Goal: Information Seeking & Learning: Learn about a topic

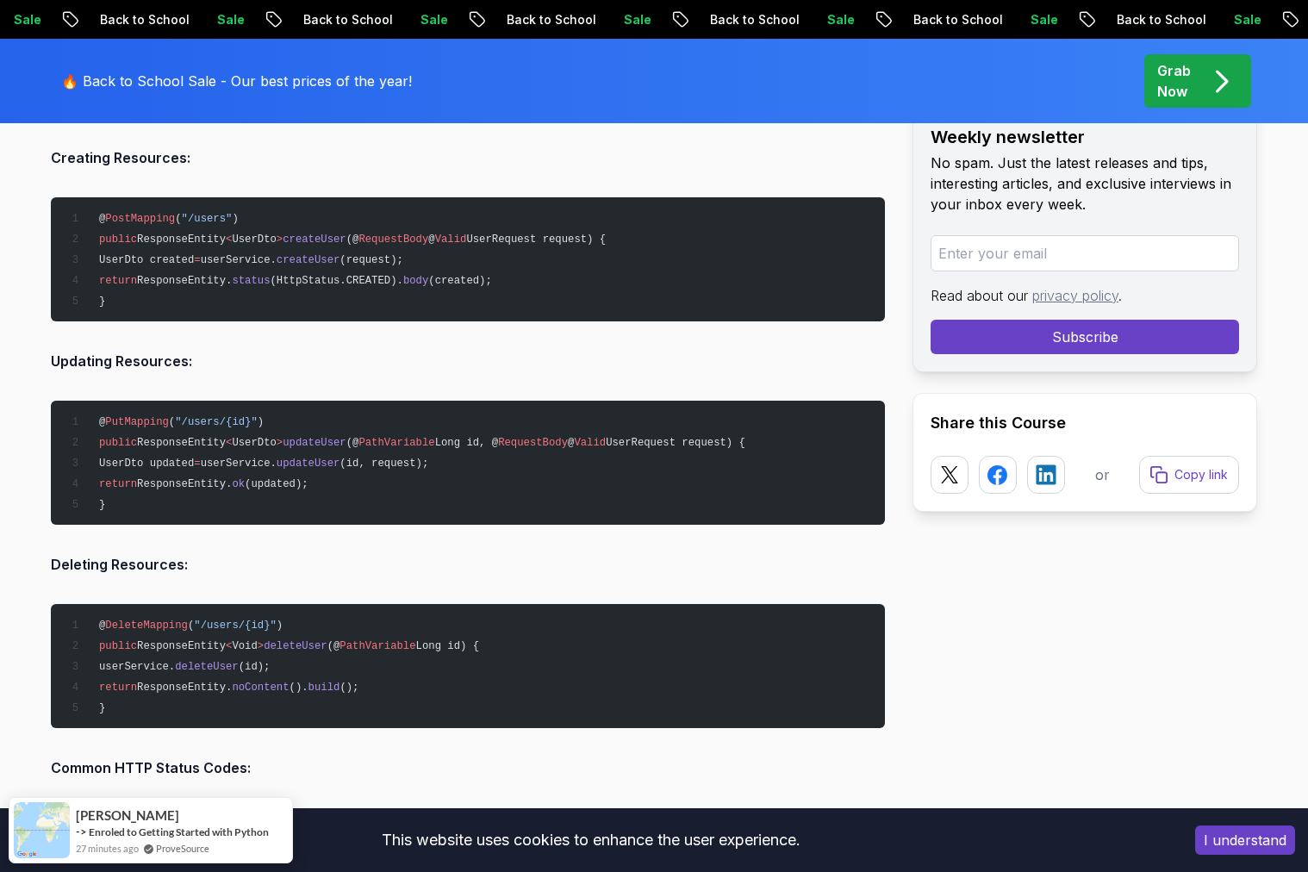
scroll to position [3027, 0]
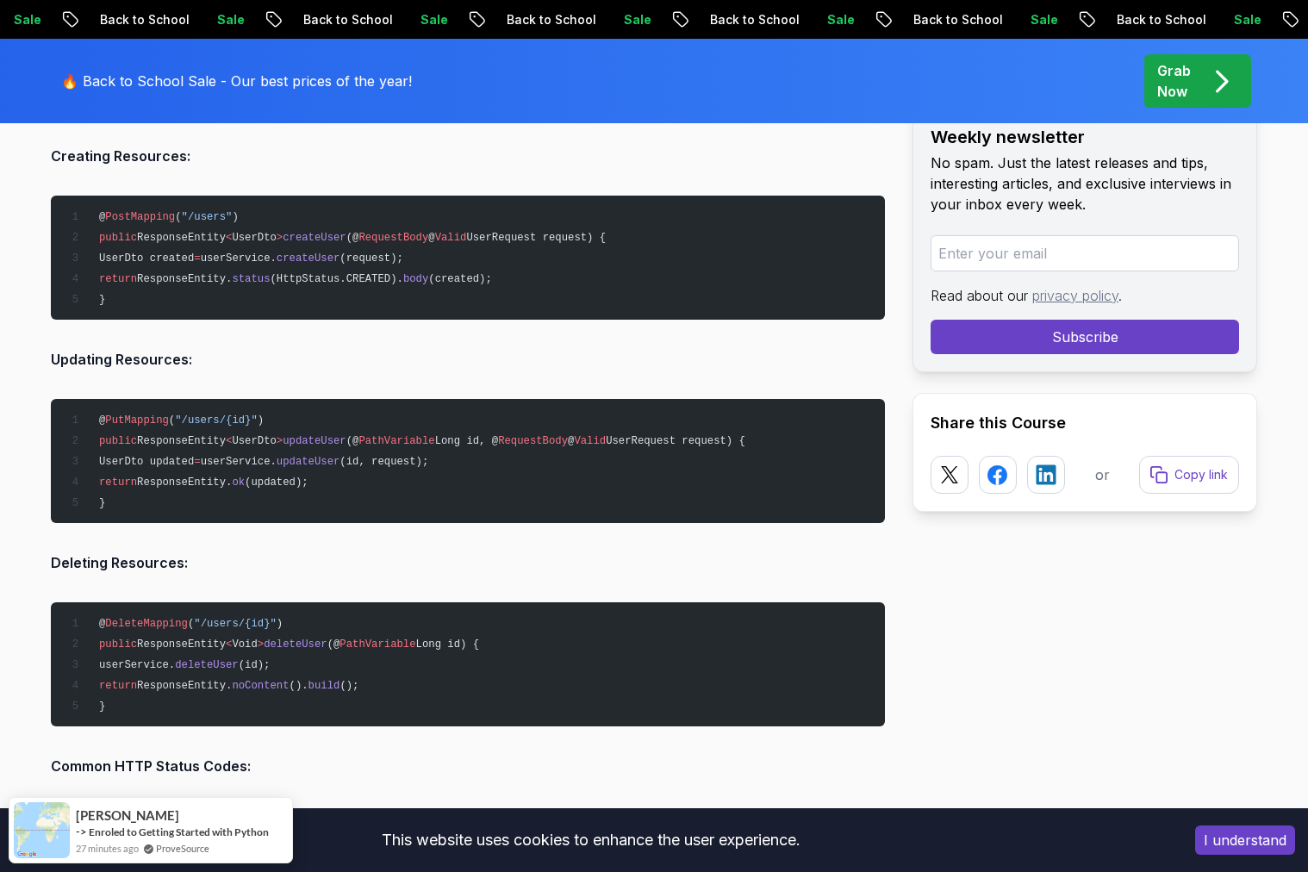
click at [541, 241] on pre "@ PostMapping ( "/users" ) public ResponseEntity < UserDto > createUser (@ Requ…" at bounding box center [468, 258] width 834 height 124
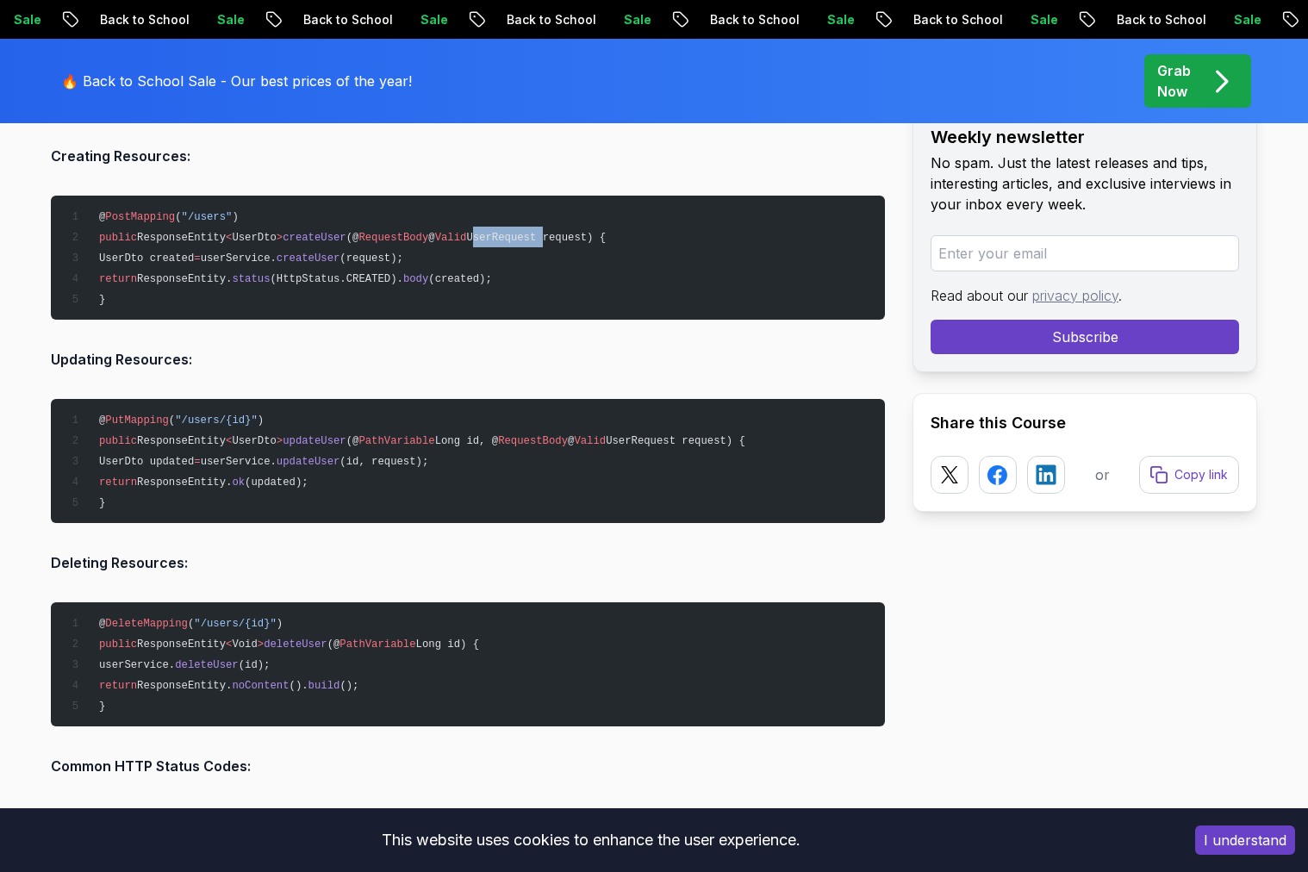
click at [541, 241] on pre "@ PostMapping ( "/users" ) public ResponseEntity < UserDto > createUser (@ Requ…" at bounding box center [468, 258] width 834 height 124
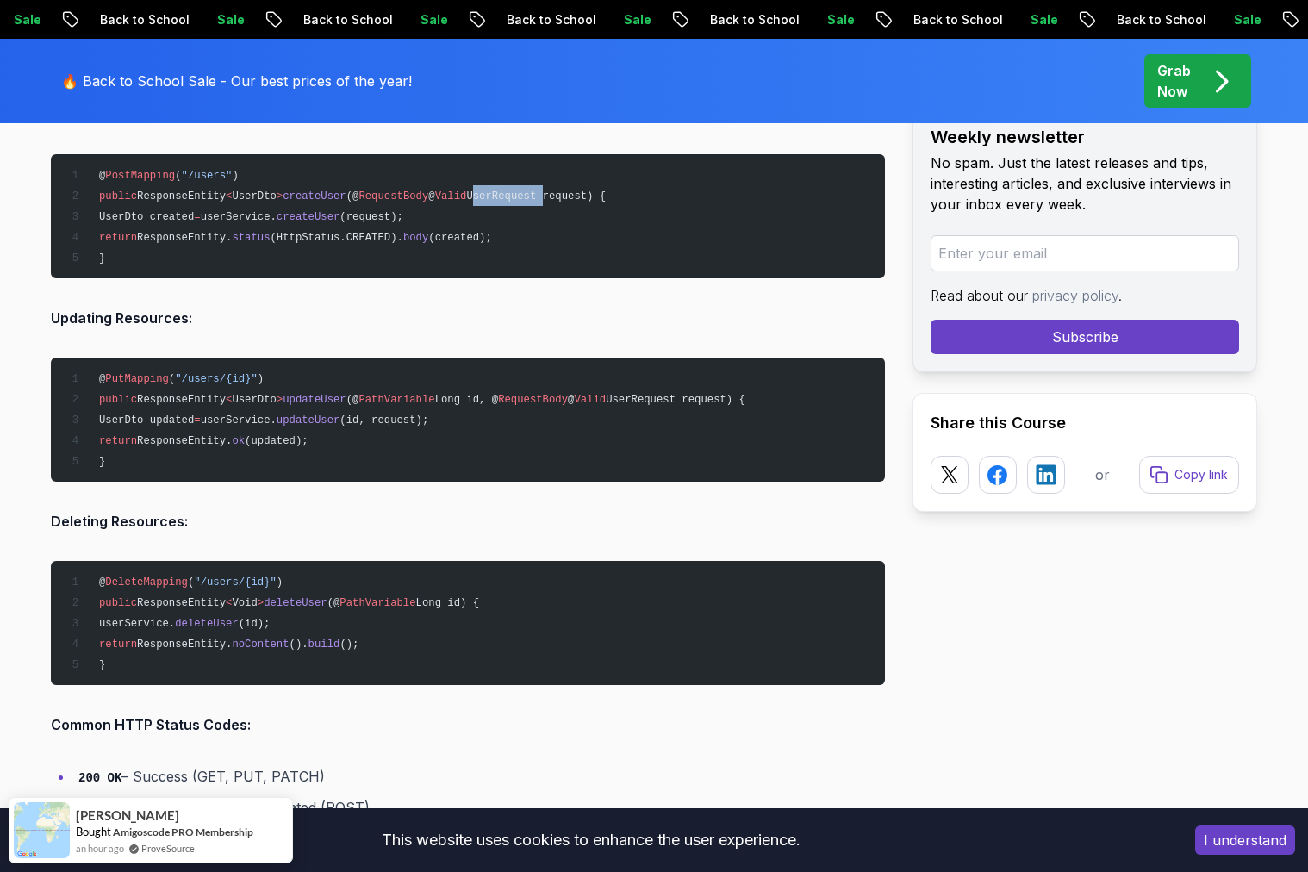
scroll to position [3079, 0]
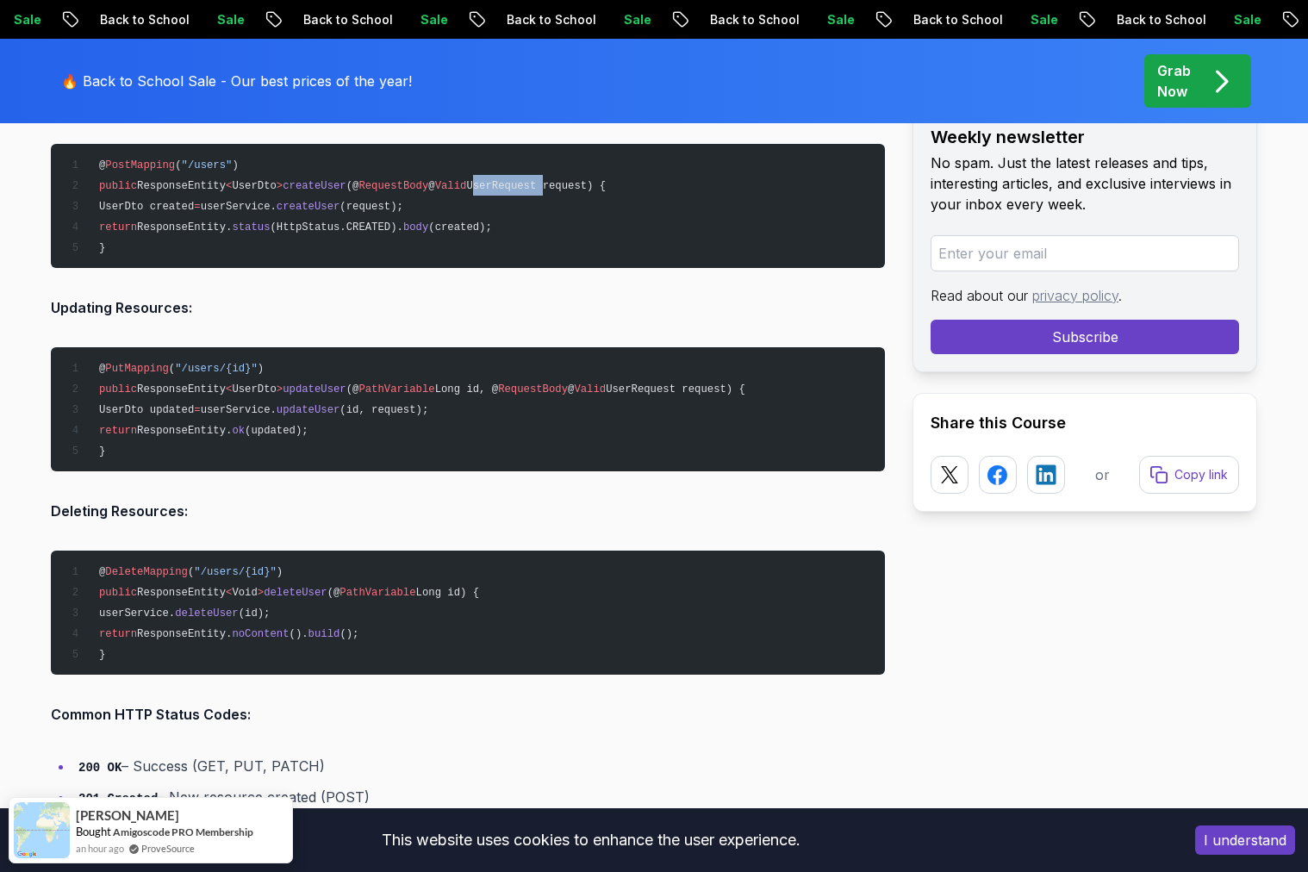
drag, startPoint x: 896, startPoint y: 288, endPoint x: 888, endPoint y: 292, distance: 8.9
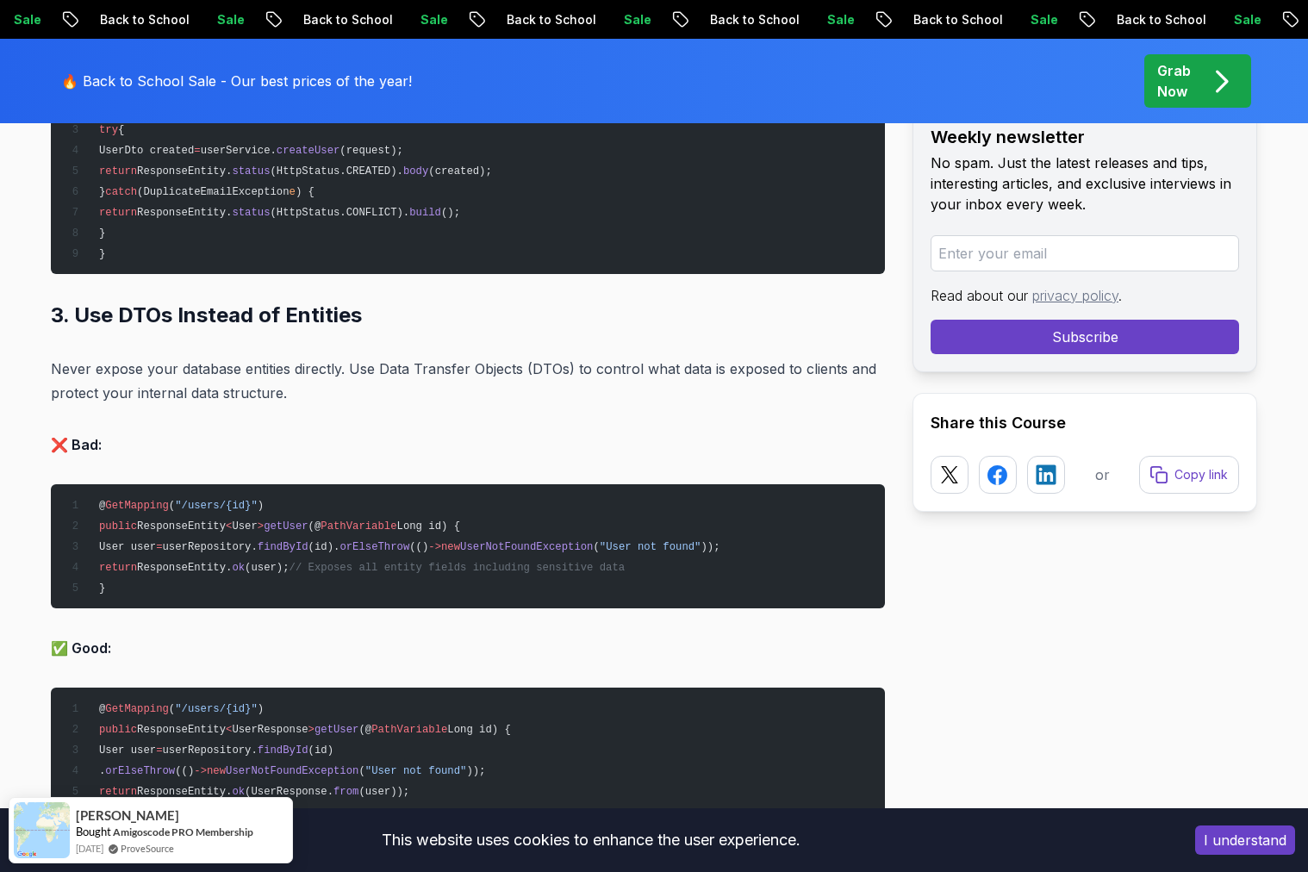
scroll to position [4157, 0]
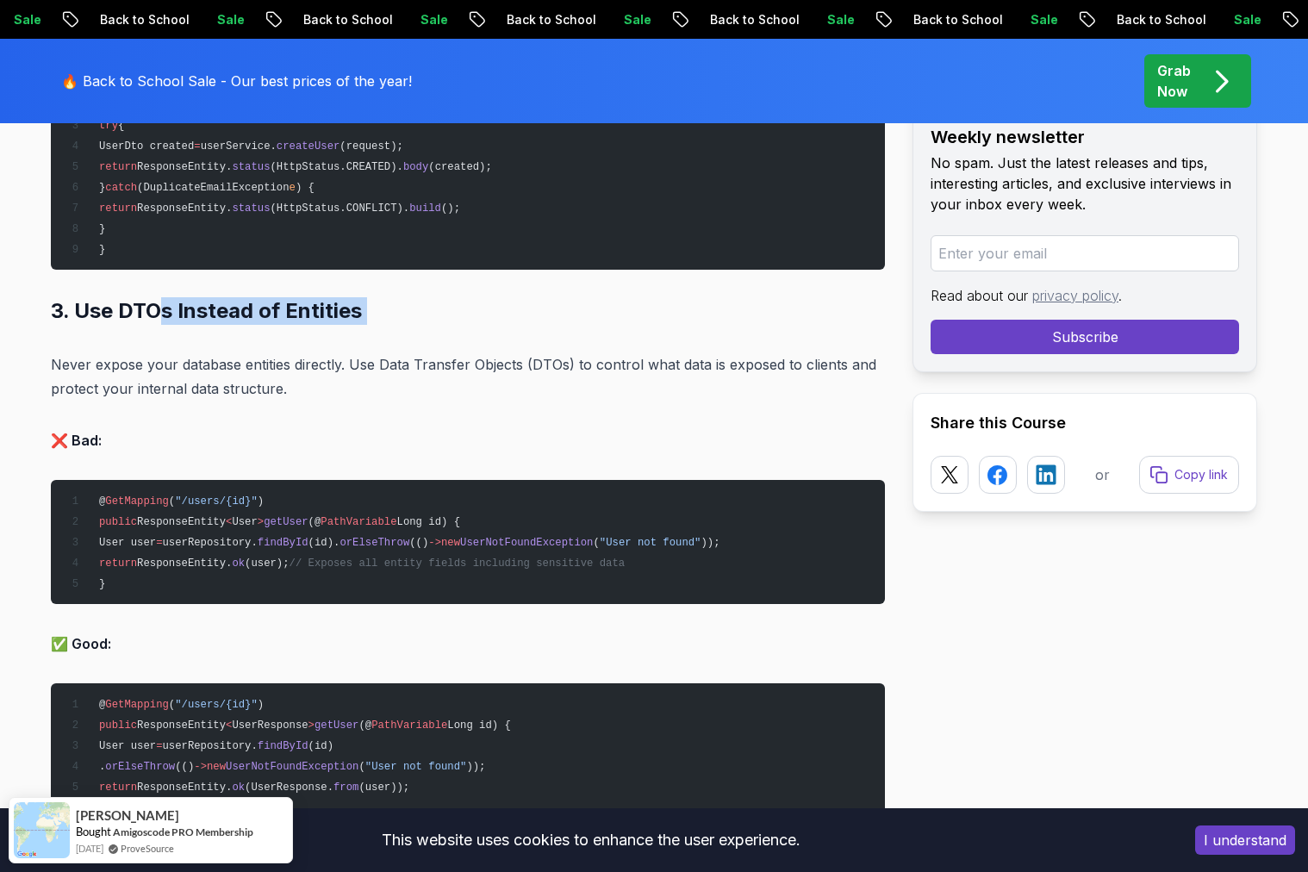
drag, startPoint x: 184, startPoint y: 319, endPoint x: 350, endPoint y: 348, distance: 168.0
drag, startPoint x: 278, startPoint y: 496, endPoint x: 309, endPoint y: 504, distance: 32.0
click at [281, 497] on pre "@ GetMapping ( "/users/{id}" ) public ResponseEntity < User > getUser (@ PathVa…" at bounding box center [468, 542] width 834 height 124
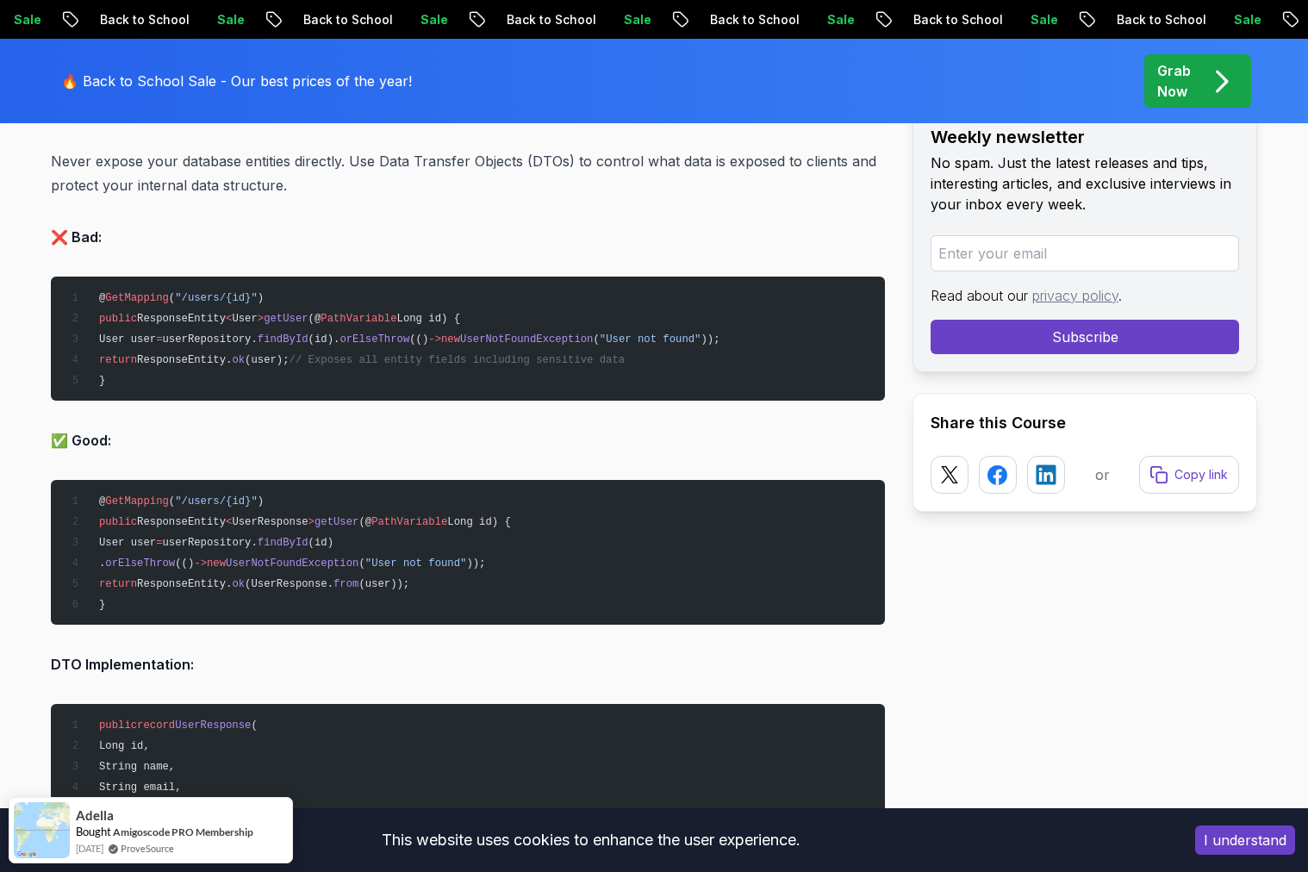
scroll to position [4361, 0]
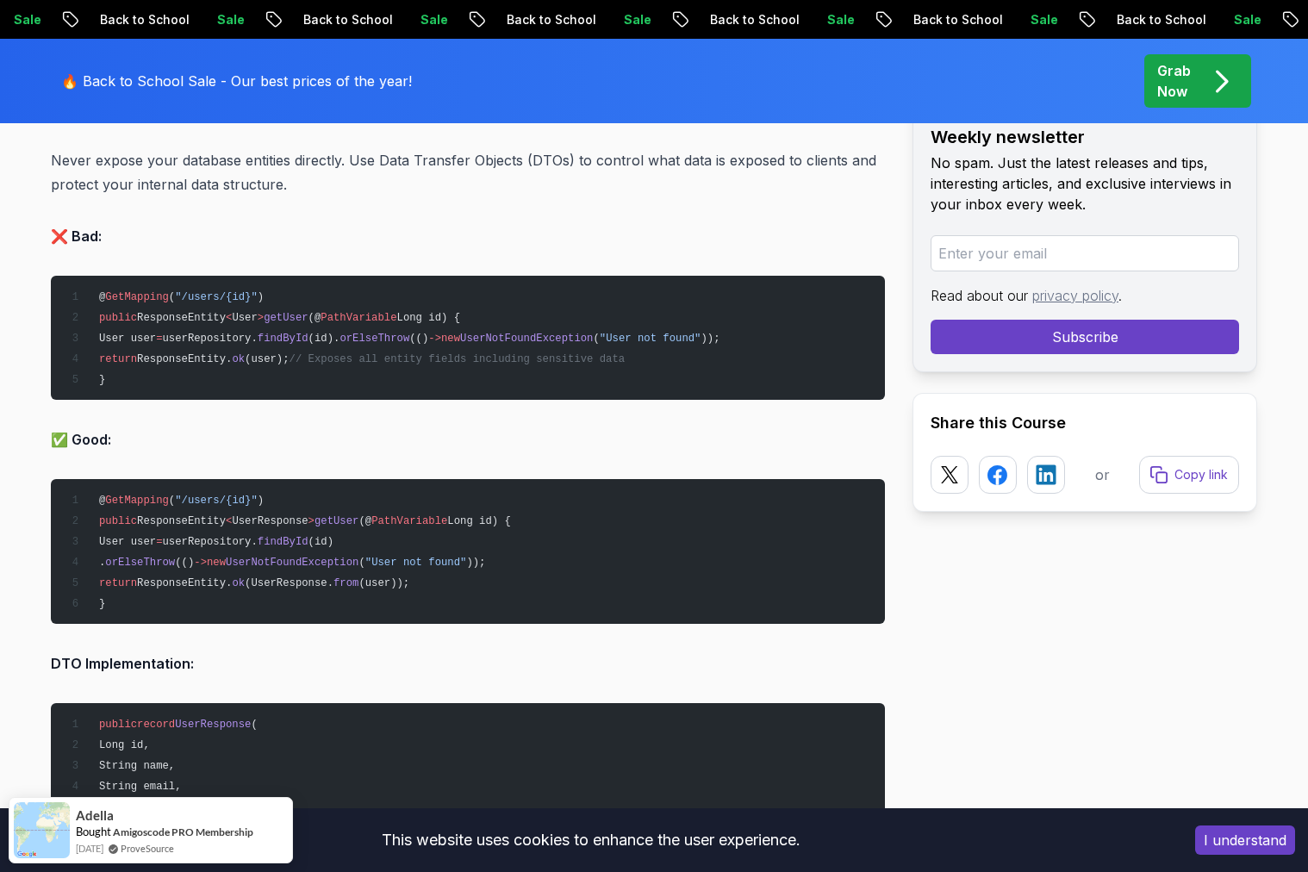
click at [485, 515] on span "Long id) {" at bounding box center [479, 521] width 64 height 12
click at [309, 538] on span "findById" at bounding box center [283, 542] width 51 height 12
click at [445, 537] on pre "@ GetMapping ( "/users/{id}" ) public ResponseEntity < UserResponse > getUser (…" at bounding box center [468, 551] width 834 height 145
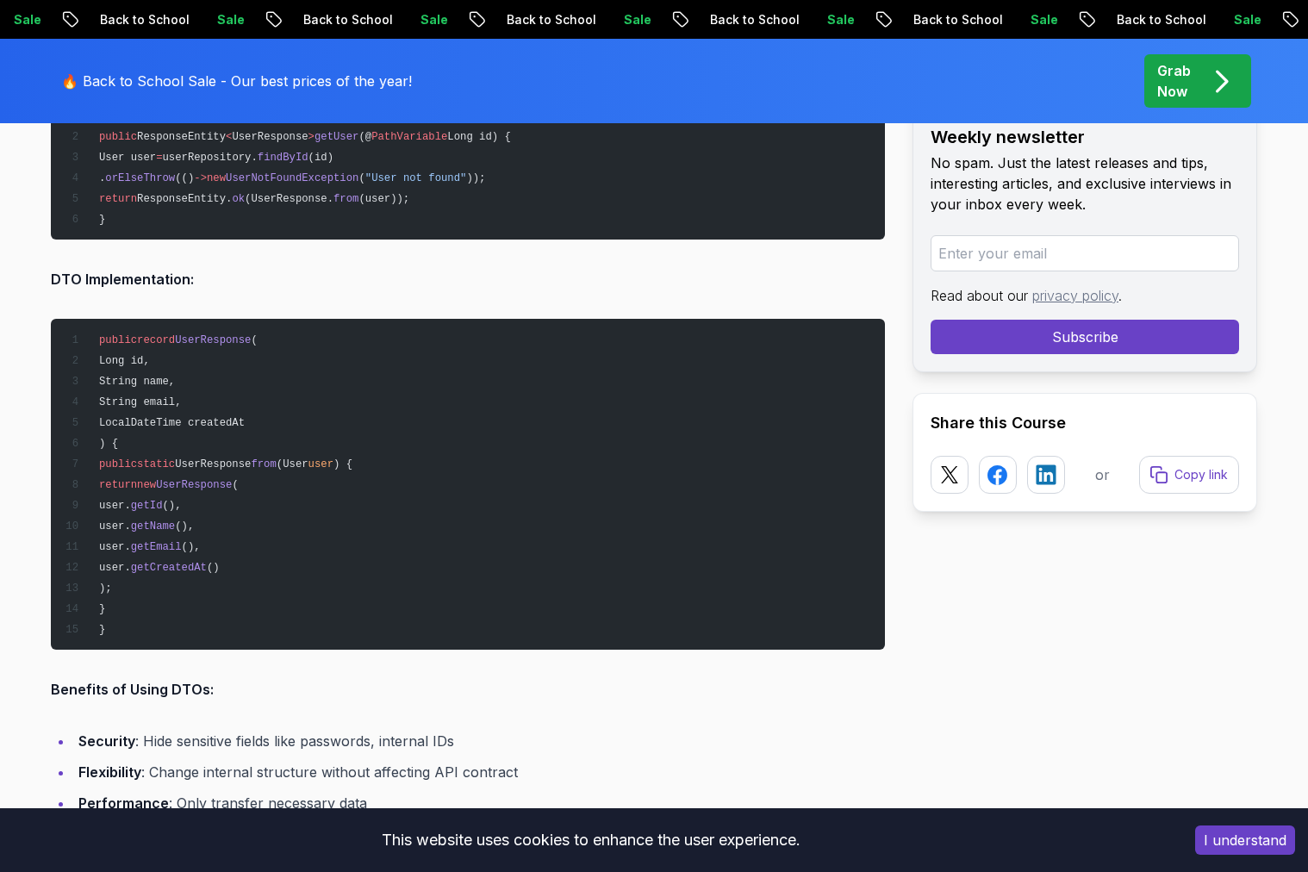
scroll to position [4750, 0]
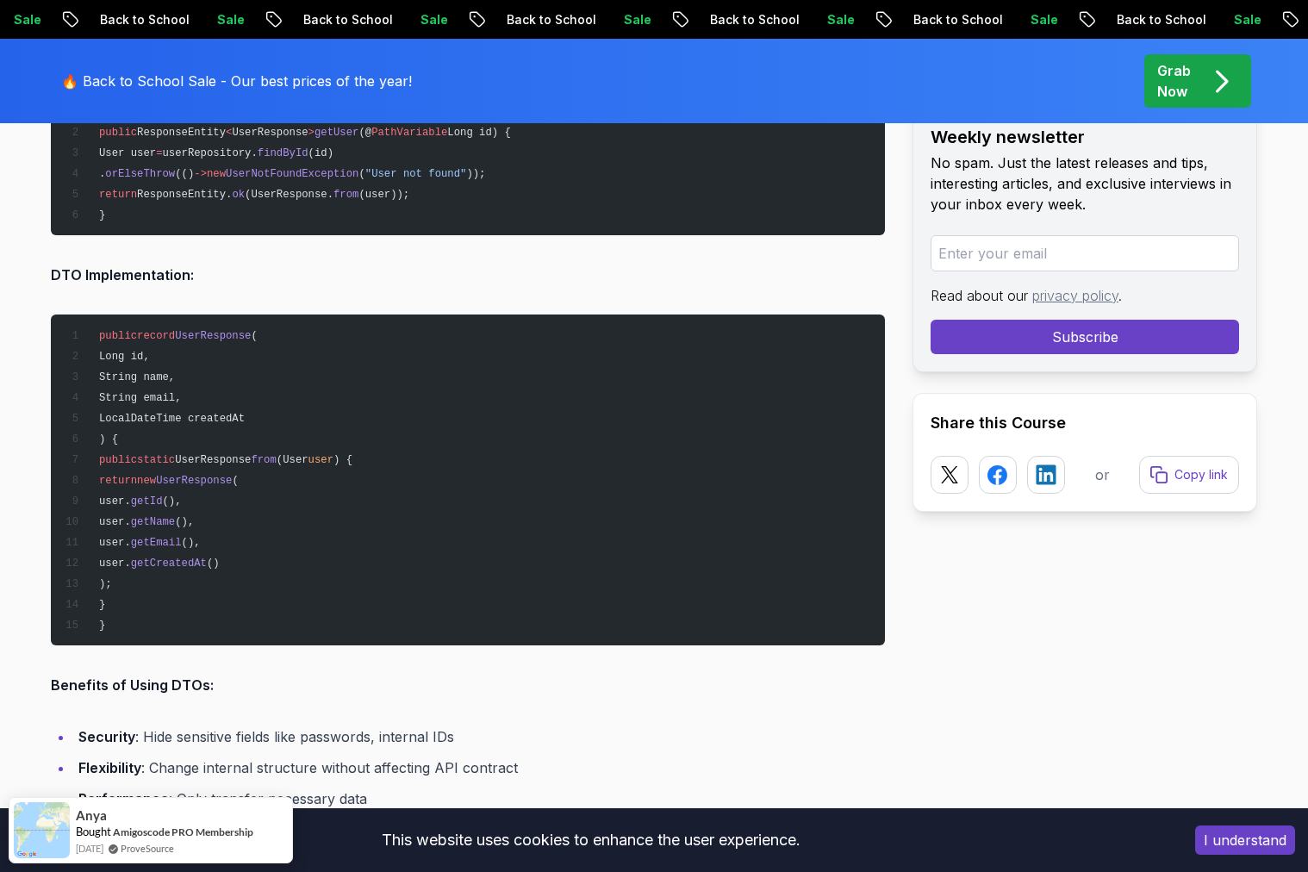
click at [215, 330] on span "UserResponse" at bounding box center [213, 336] width 76 height 12
click at [384, 370] on pre "public record UserResponse ( Long id, String name, String email, LocalDateTime …" at bounding box center [468, 480] width 834 height 331
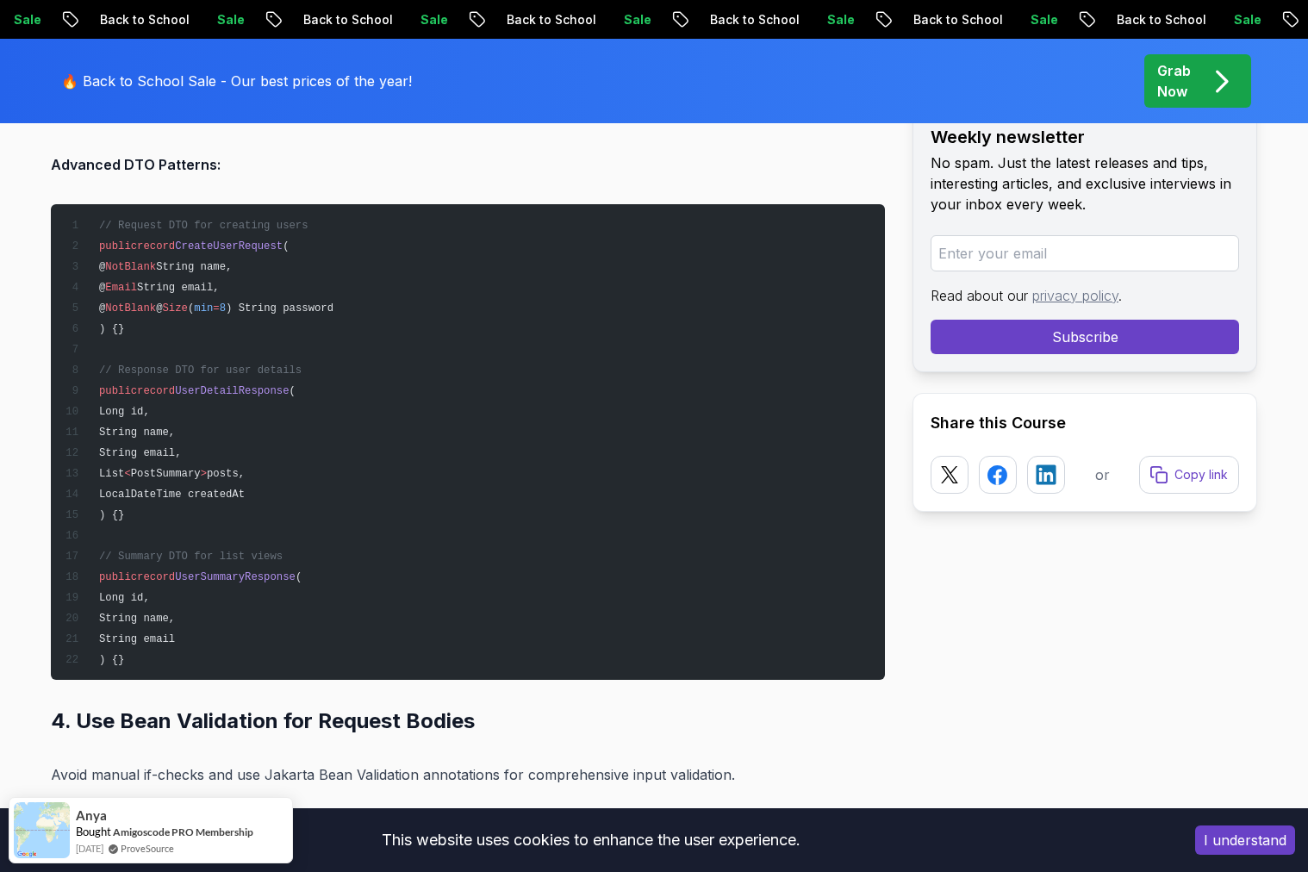
scroll to position [5471, 0]
